Goal: Task Accomplishment & Management: Use online tool/utility

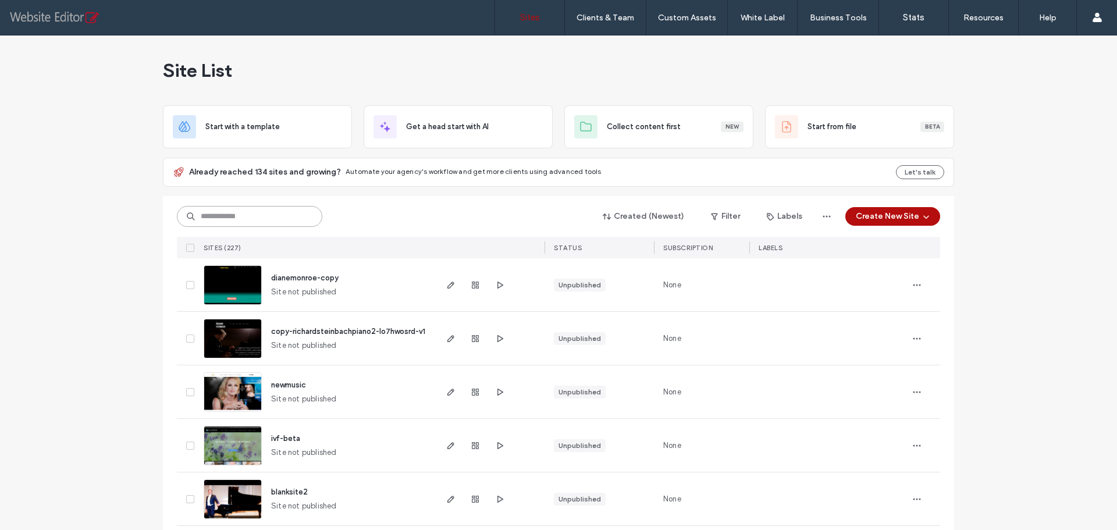
click at [247, 216] on input at bounding box center [249, 216] width 145 height 21
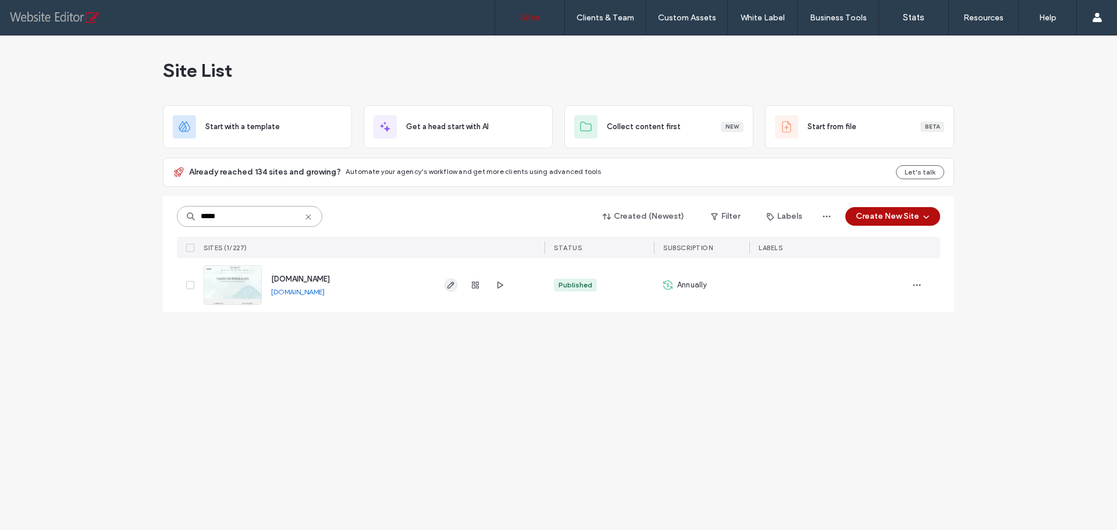
type input "*****"
click at [448, 284] on icon "button" at bounding box center [450, 284] width 9 height 9
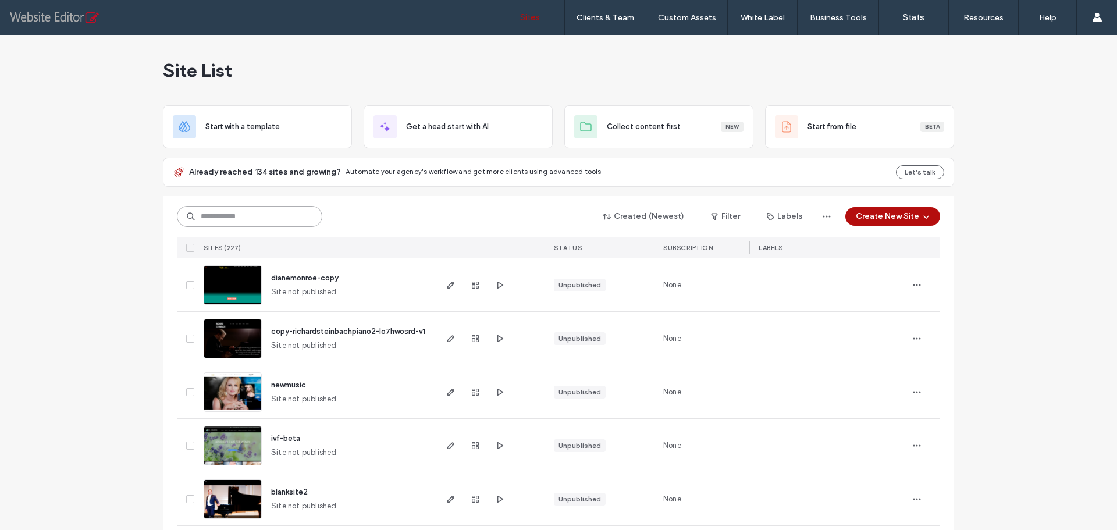
click at [215, 220] on input at bounding box center [249, 216] width 145 height 21
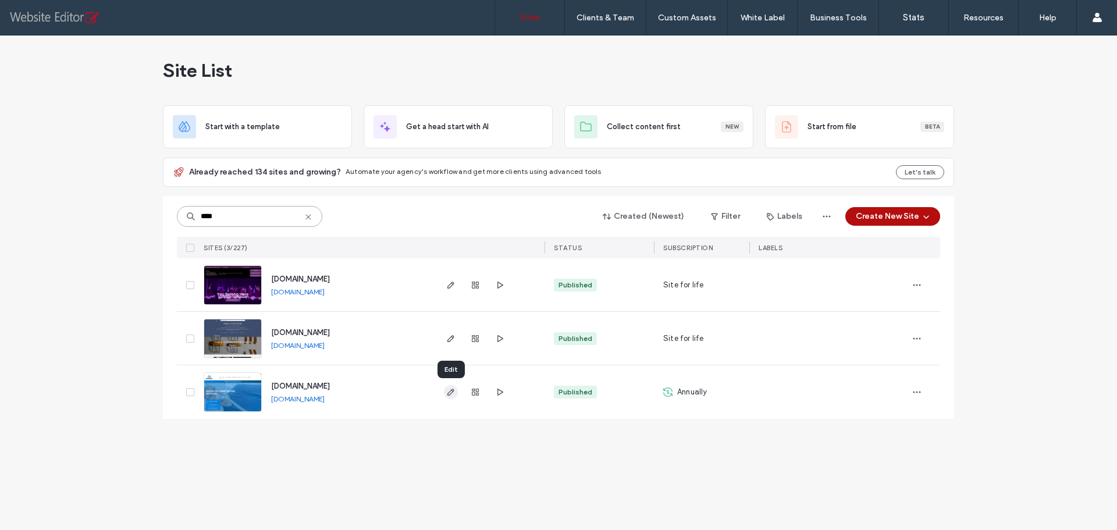
type input "****"
click at [451, 391] on icon "button" at bounding box center [450, 391] width 9 height 9
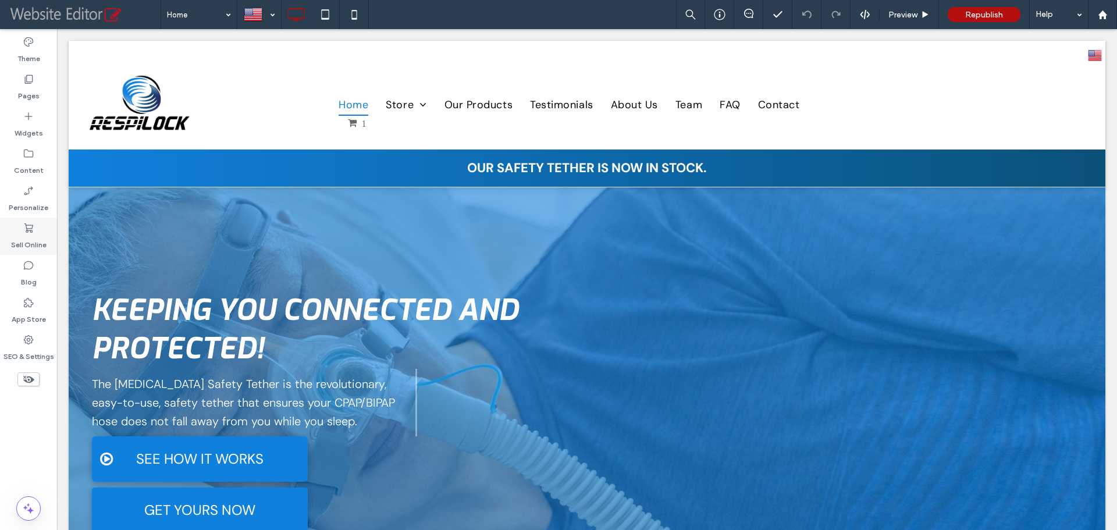
click at [24, 229] on icon at bounding box center [29, 228] width 12 height 12
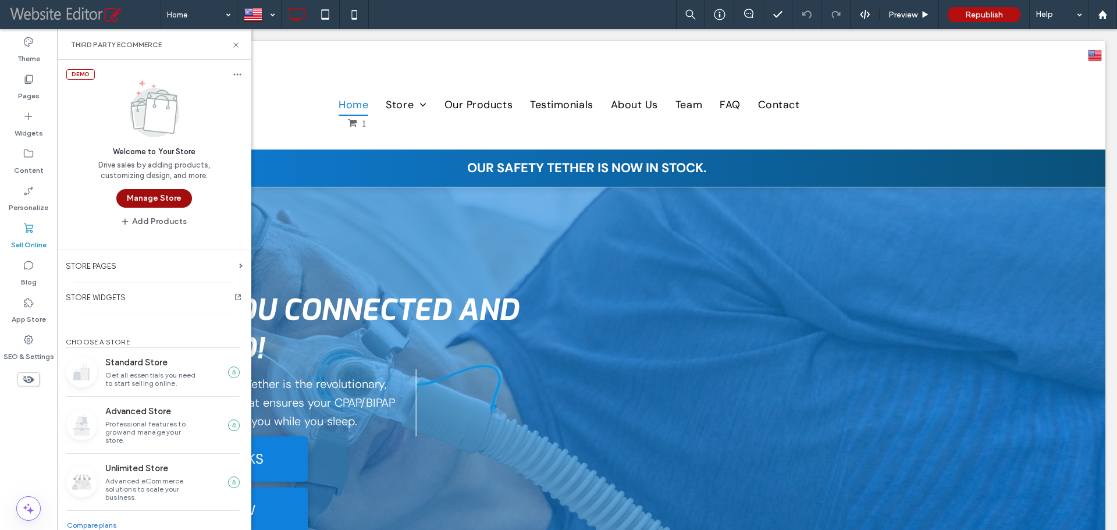
click at [149, 197] on button "Manage Store" at bounding box center [154, 198] width 76 height 19
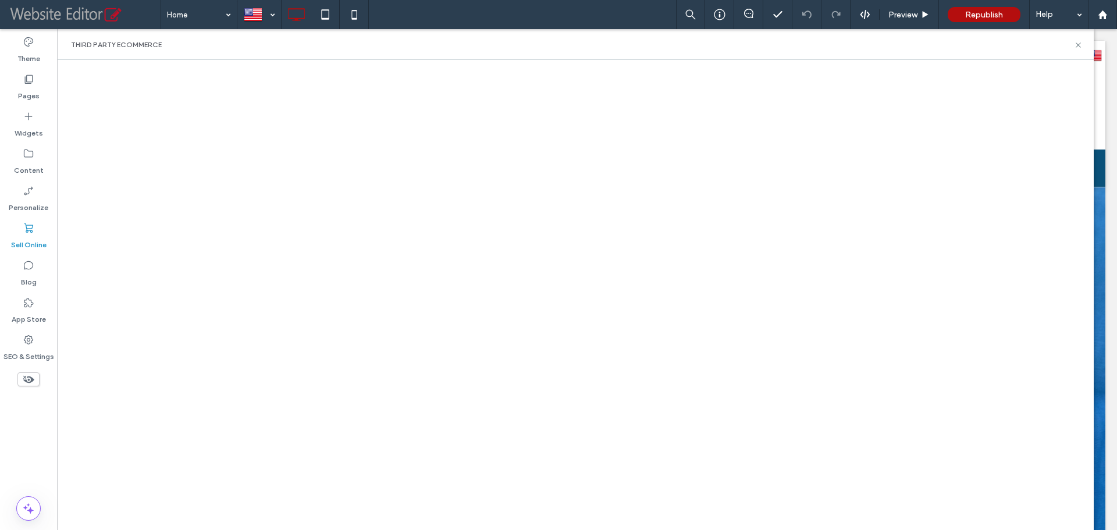
click at [30, 231] on icon at bounding box center [29, 228] width 12 height 12
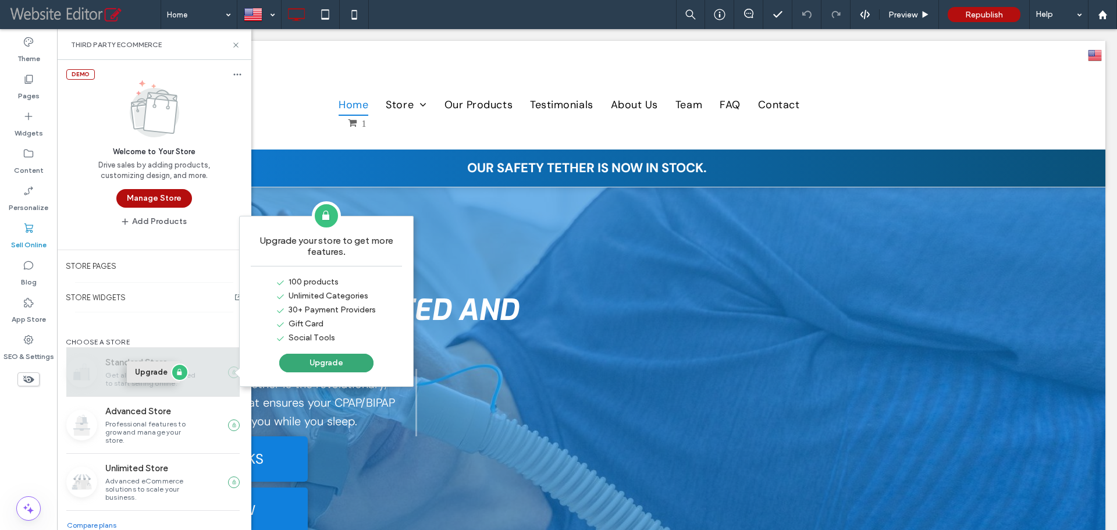
click at [130, 373] on button "Upgrade" at bounding box center [153, 372] width 53 height 22
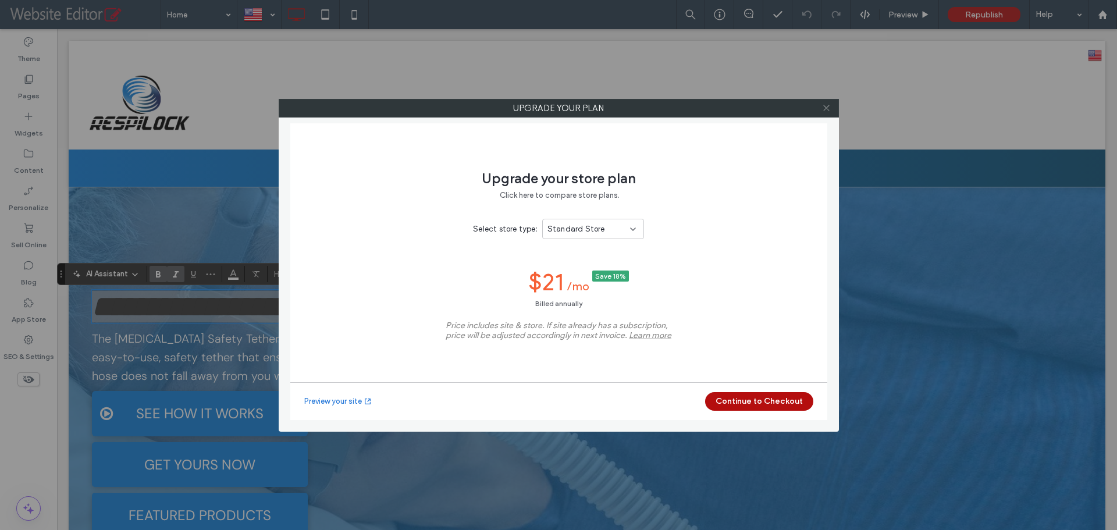
click at [824, 109] on icon at bounding box center [826, 108] width 9 height 9
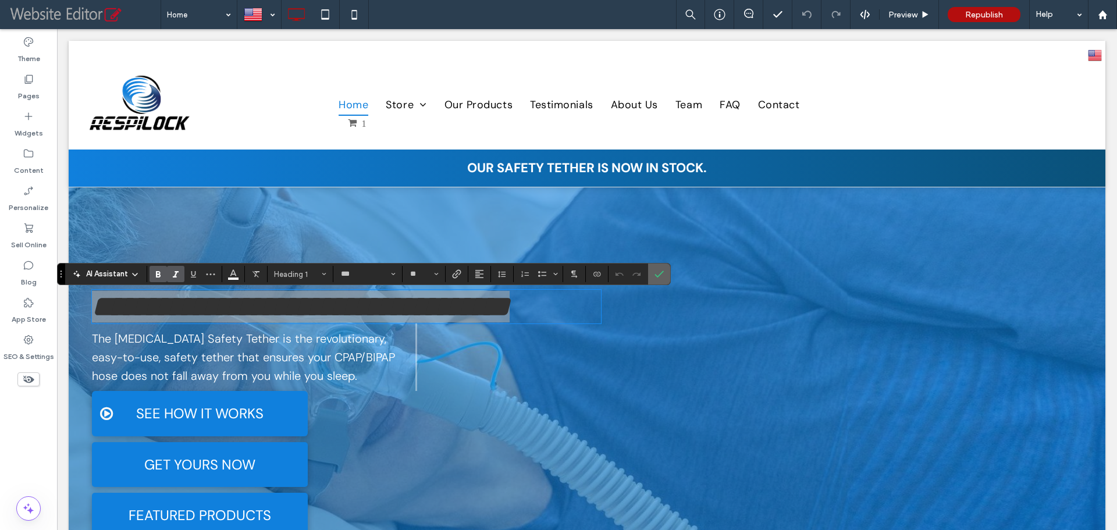
click at [656, 272] on icon "Confirm" at bounding box center [658, 273] width 9 height 9
